Goal: Navigation & Orientation: Find specific page/section

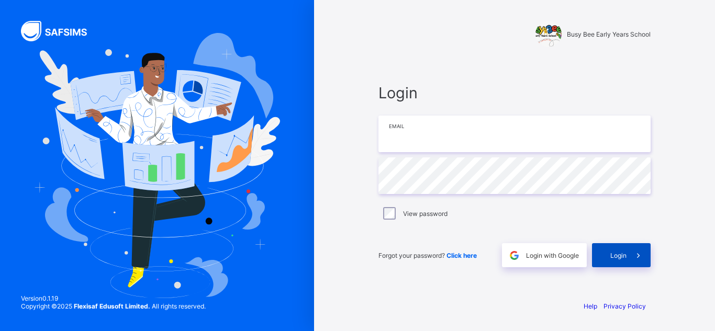
type input "**********"
click at [622, 260] on div "Login" at bounding box center [621, 255] width 59 height 24
